Goal: Navigation & Orientation: Find specific page/section

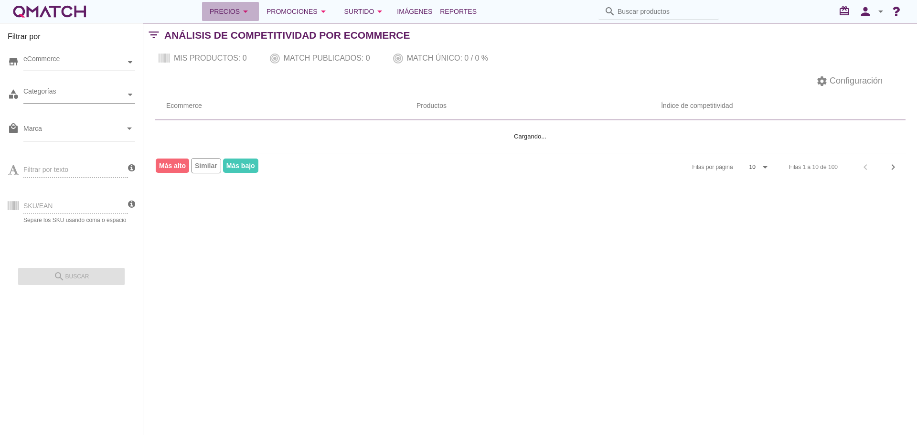
click at [243, 8] on icon "arrow_drop_down" at bounding box center [245, 11] width 11 height 11
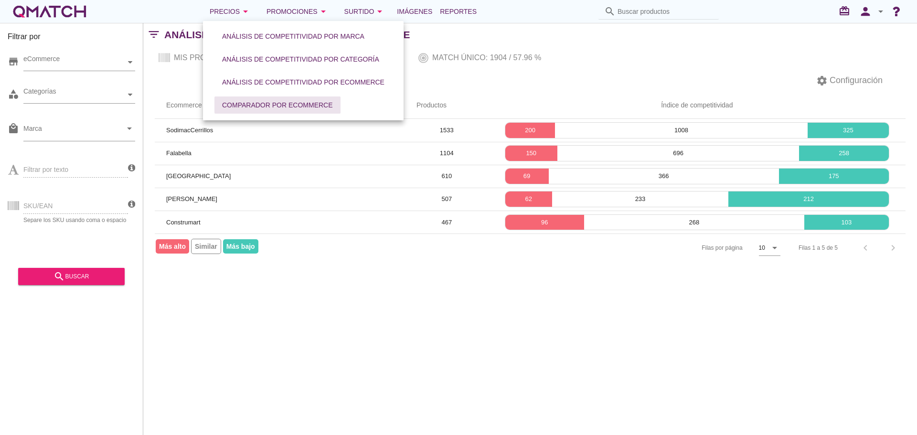
click at [299, 103] on div "Comparador por eCommerce" at bounding box center [277, 105] width 111 height 10
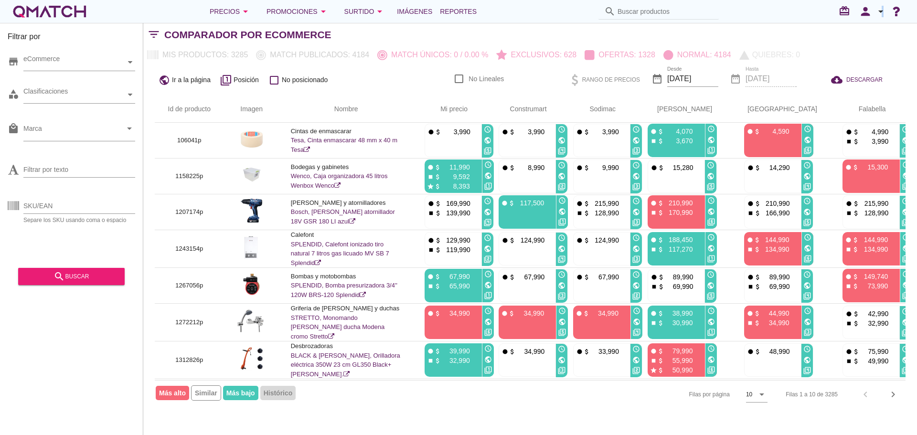
click at [883, 10] on icon "arrow_drop_down" at bounding box center [880, 11] width 11 height 11
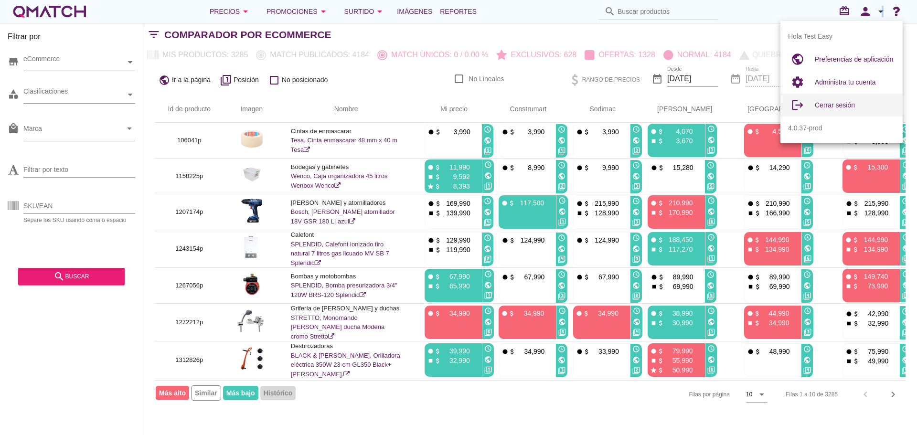
click at [843, 107] on span "Cerrar sesión" at bounding box center [834, 105] width 40 height 8
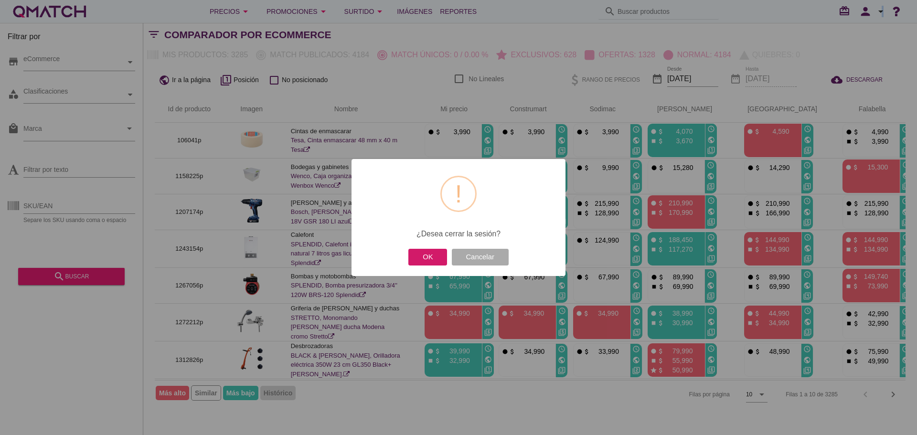
click at [421, 262] on button "OK" at bounding box center [427, 257] width 39 height 17
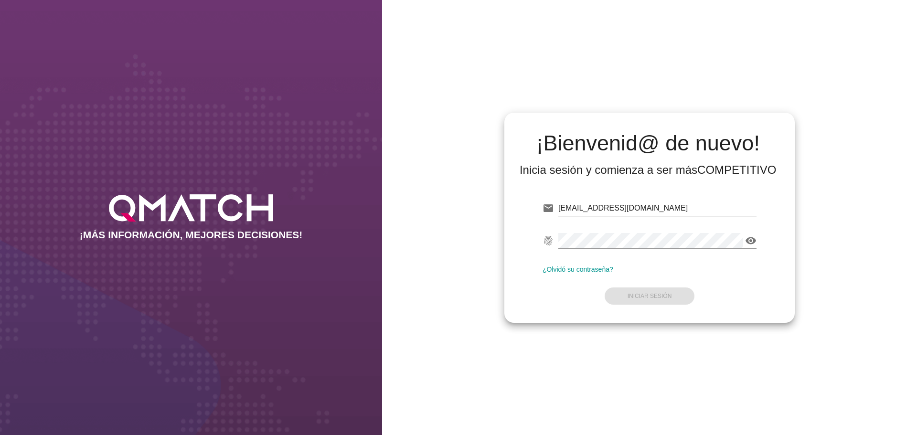
click at [615, 212] on input "[EMAIL_ADDRESS][DOMAIN_NAME]" at bounding box center [657, 208] width 198 height 15
type input "[EMAIL_ADDRESS][DOMAIN_NAME]"
